Goal: Task Accomplishment & Management: Manage account settings

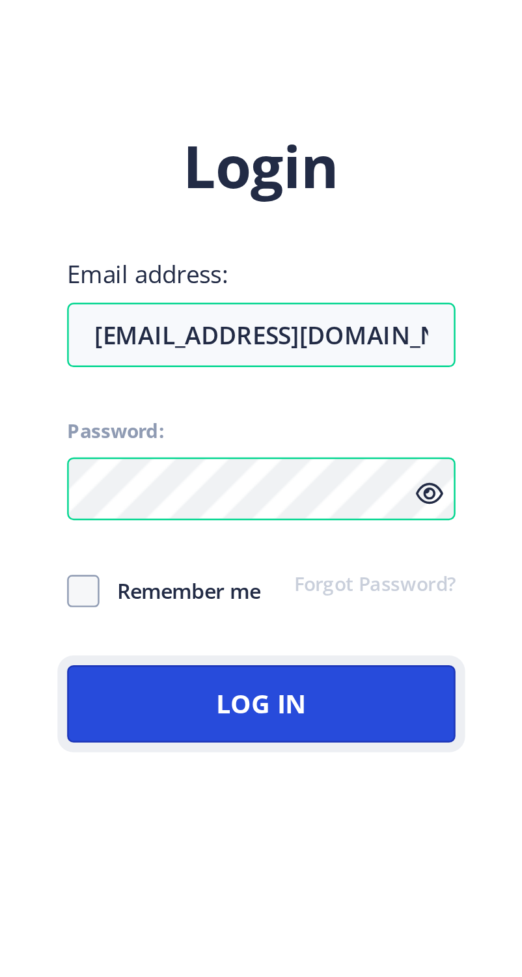
click at [387, 598] on button "Log In" at bounding box center [378, 586] width 157 height 31
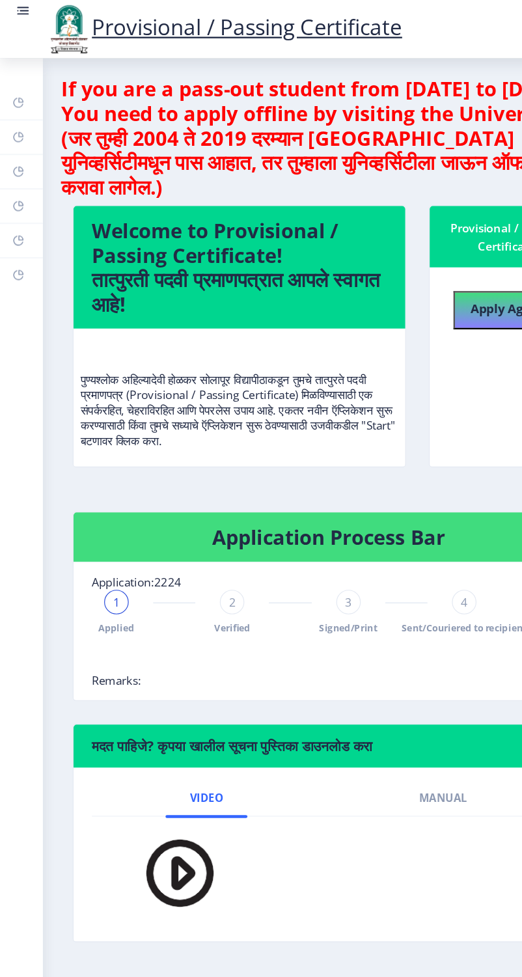
click at [78, 26] on img at bounding box center [58, 25] width 39 height 44
click at [78, 46] on img at bounding box center [58, 25] width 39 height 44
click at [20, 7] on rect at bounding box center [20, 6] width 10 height 1
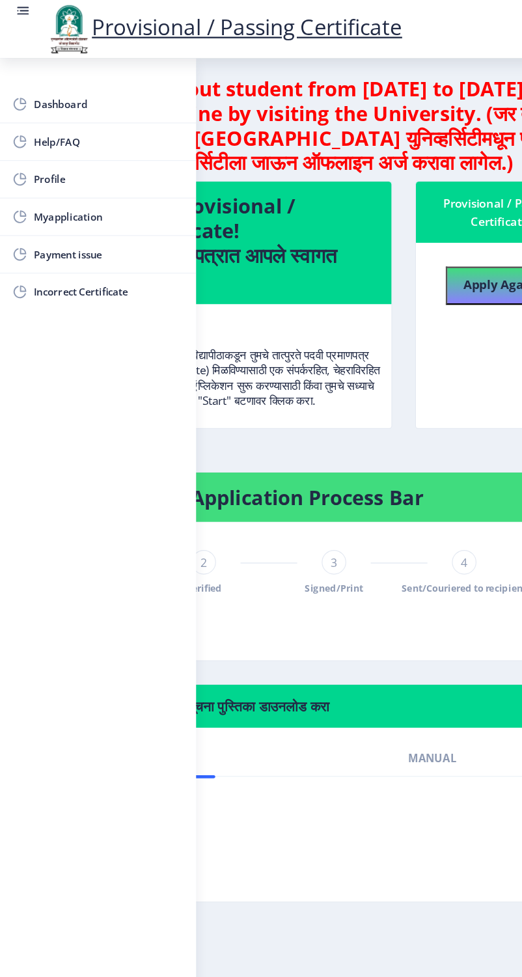
click at [87, 186] on span "Myapplication" at bounding box center [93, 184] width 128 height 16
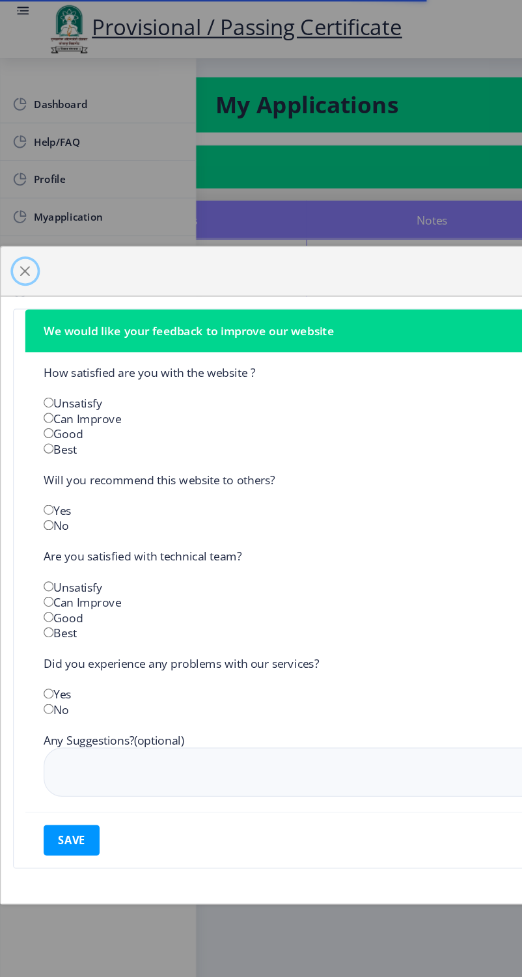
click at [27, 236] on span "button" at bounding box center [21, 230] width 10 height 10
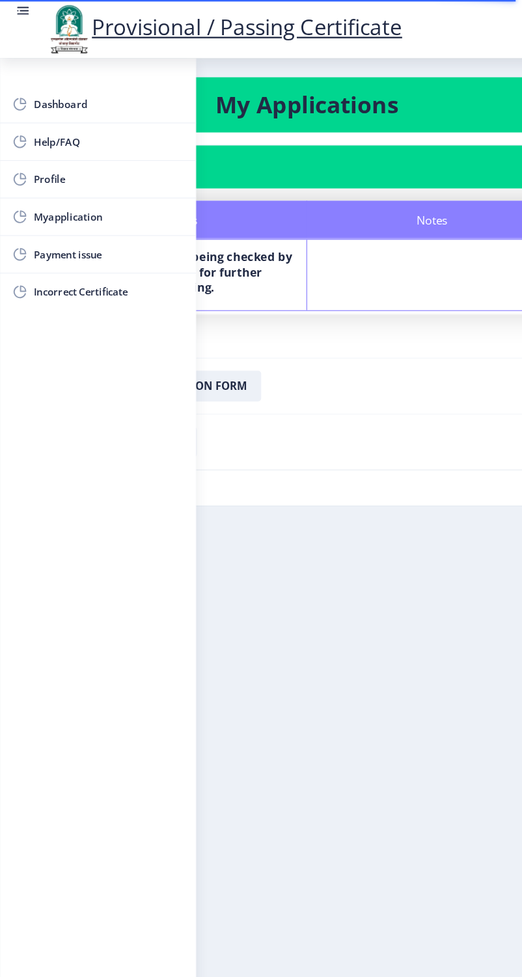
click at [211, 411] on nb-card-body "Application 2224 Status Notes Status Your documents are being checked by the de…" at bounding box center [260, 271] width 489 height 317
click at [269, 482] on nb-layout-column "My Applications Application 2224 Status Notes Status Your documents are being c…" at bounding box center [261, 493] width 522 height 888
click at [78, 27] on img at bounding box center [58, 25] width 39 height 44
click at [20, 4] on rect at bounding box center [19, 9] width 13 height 13
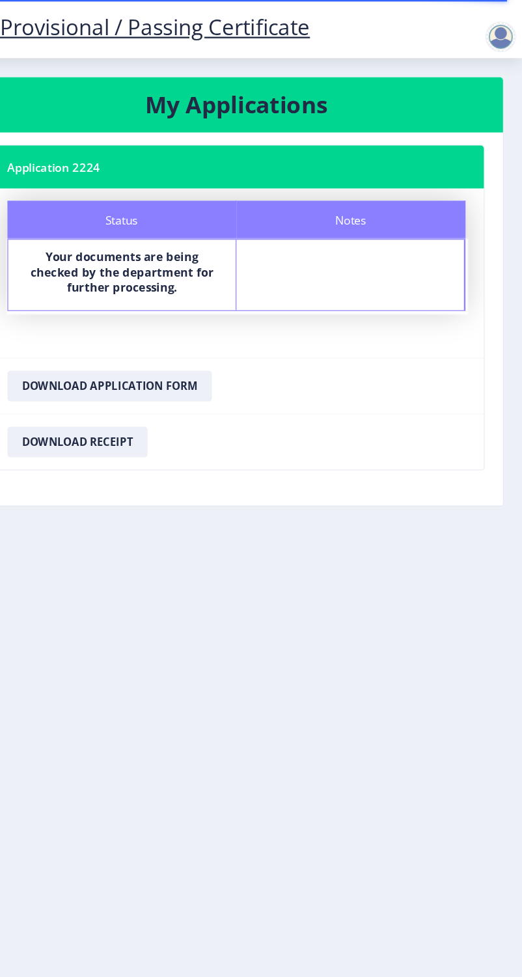
click at [494, 25] on div at bounding box center [504, 31] width 26 height 26
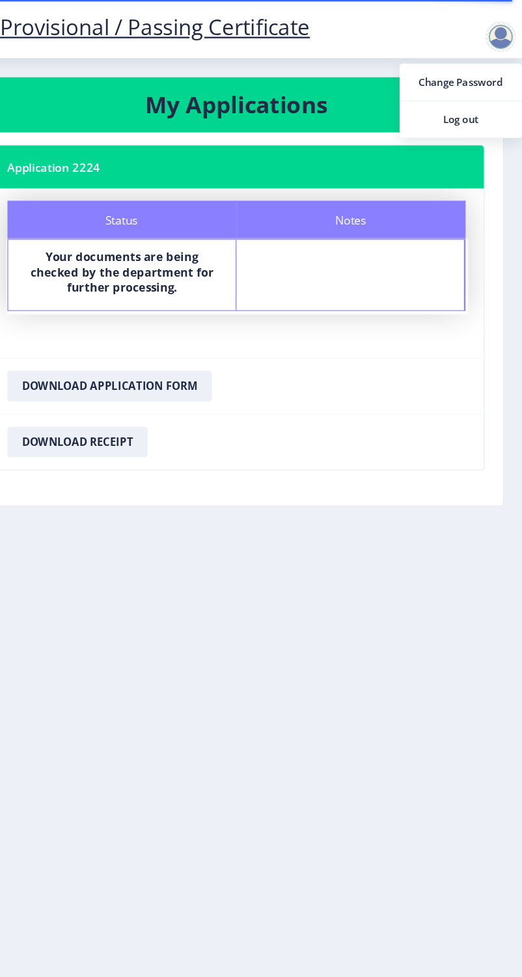
click at [477, 107] on span "Log out" at bounding box center [469, 102] width 83 height 16
